Goal: Find specific page/section: Find specific page/section

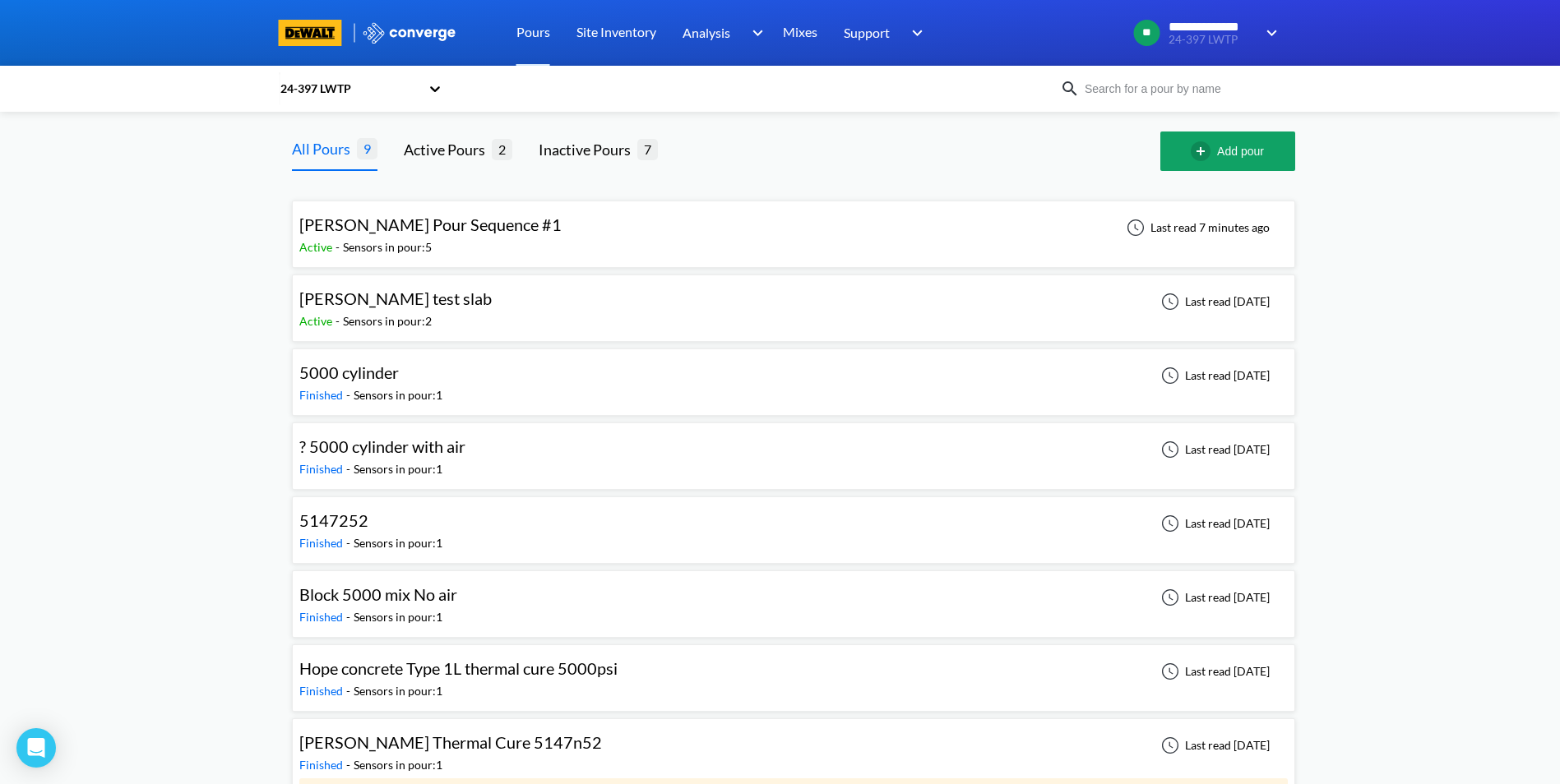
click at [396, 231] on span "[PERSON_NAME] Pour Sequence #1" at bounding box center [430, 224] width 262 height 20
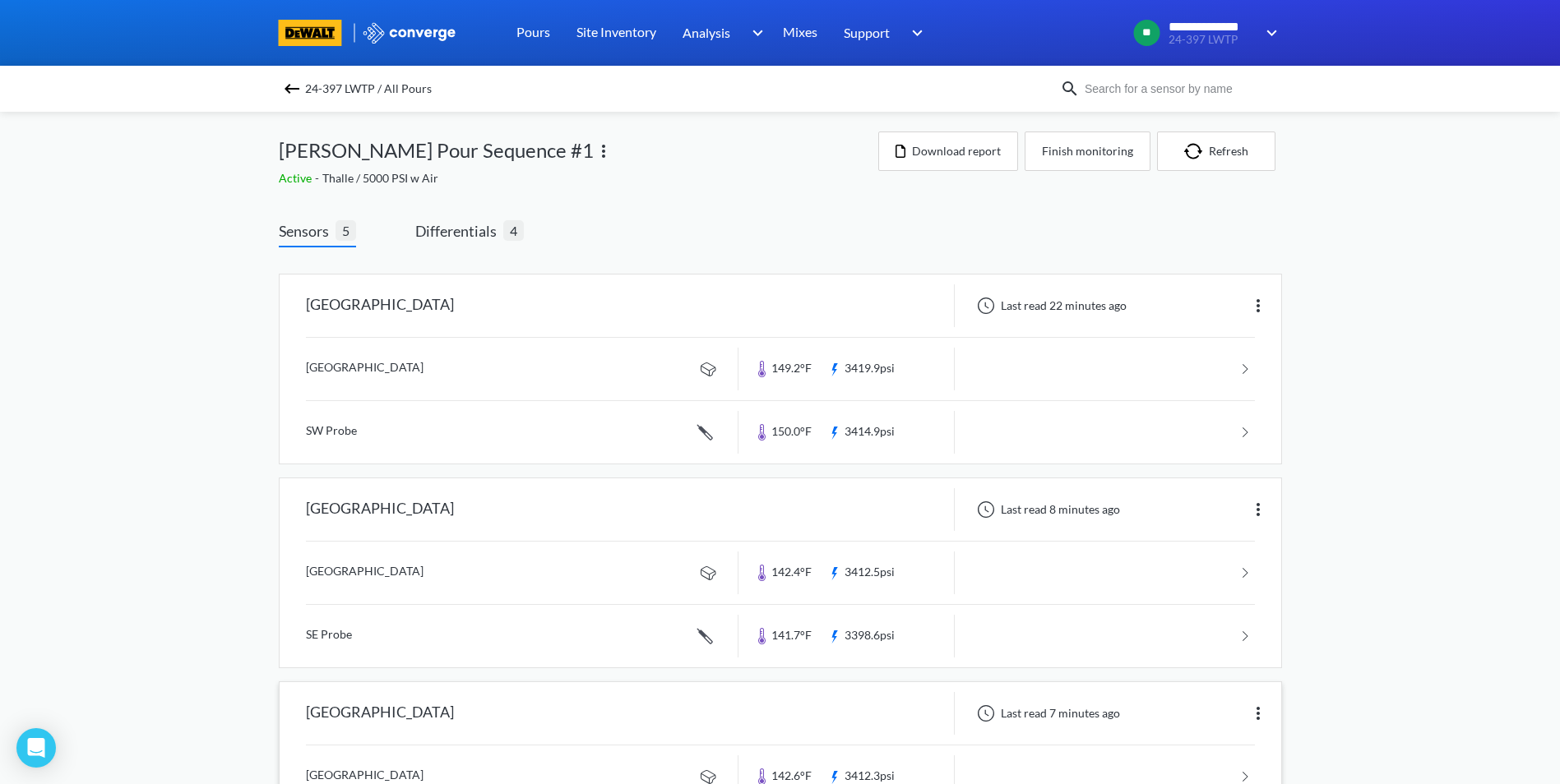
scroll to position [402, 0]
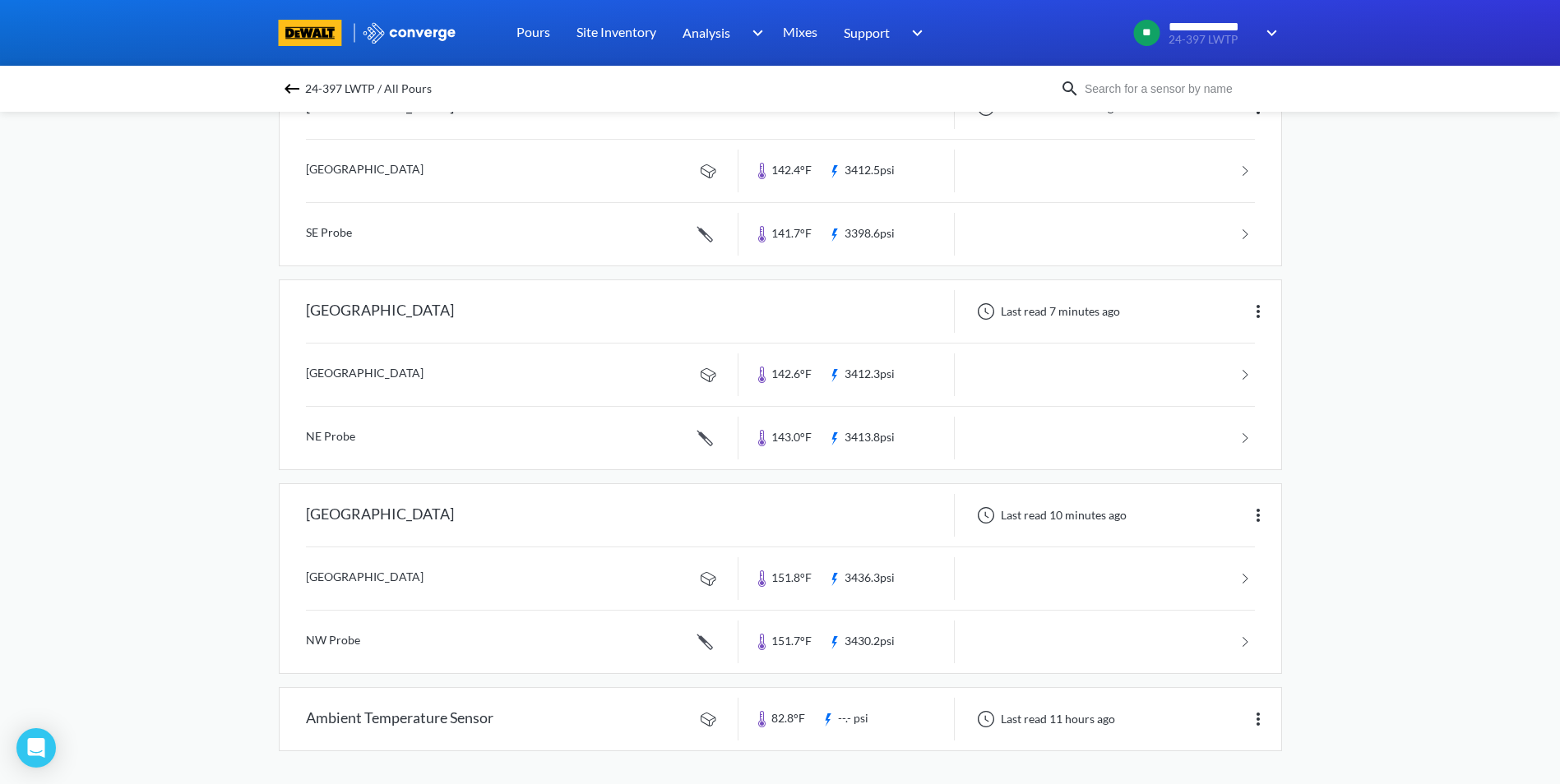
click at [663, 567] on link at bounding box center [780, 579] width 949 height 63
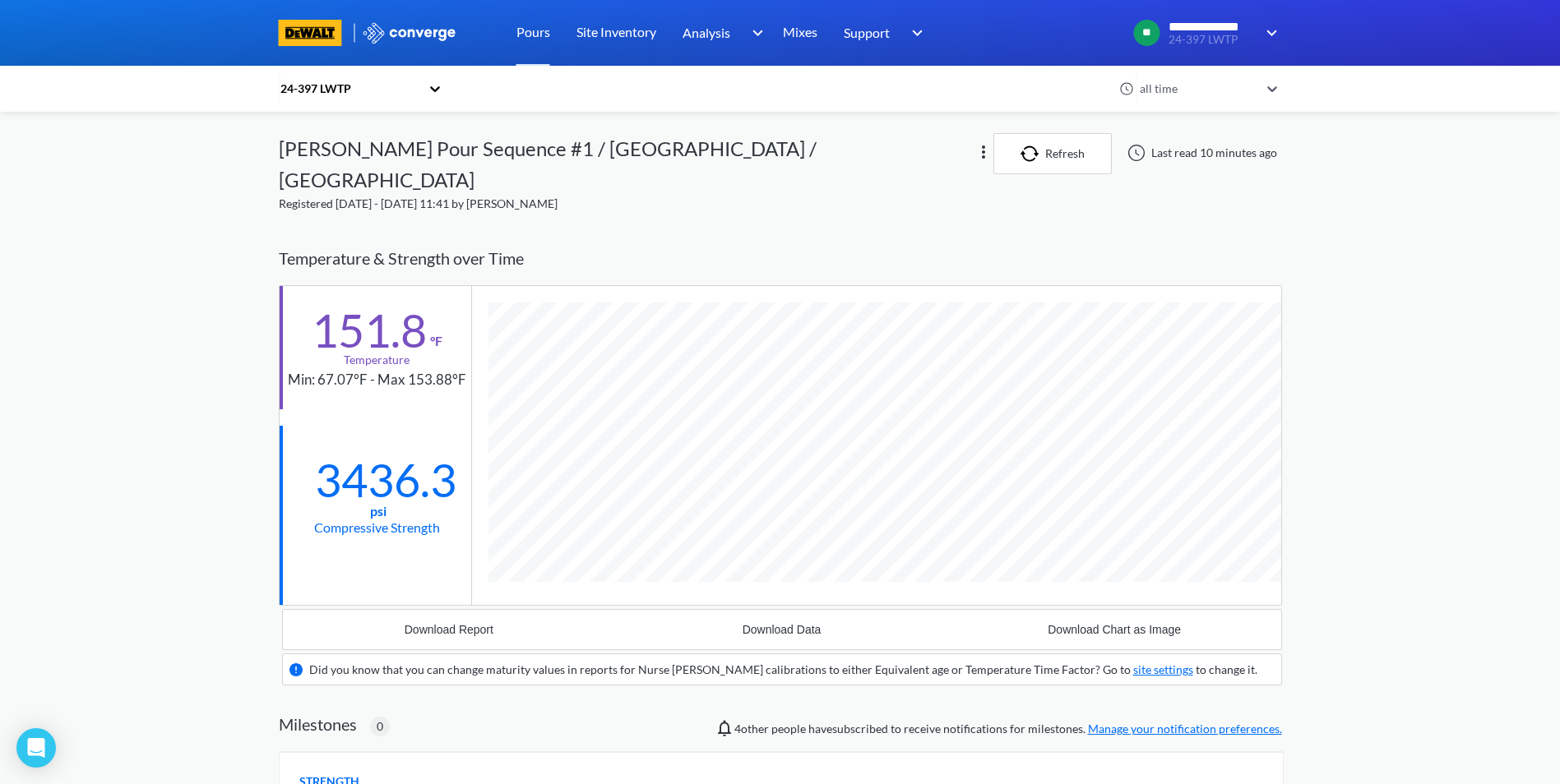
drag, startPoint x: 922, startPoint y: 213, endPoint x: 912, endPoint y: 223, distance: 14.1
click at [912, 232] on div "Temperature & Strength over Time" at bounding box center [780, 258] width 1003 height 51
